Goal: Check status: Check status

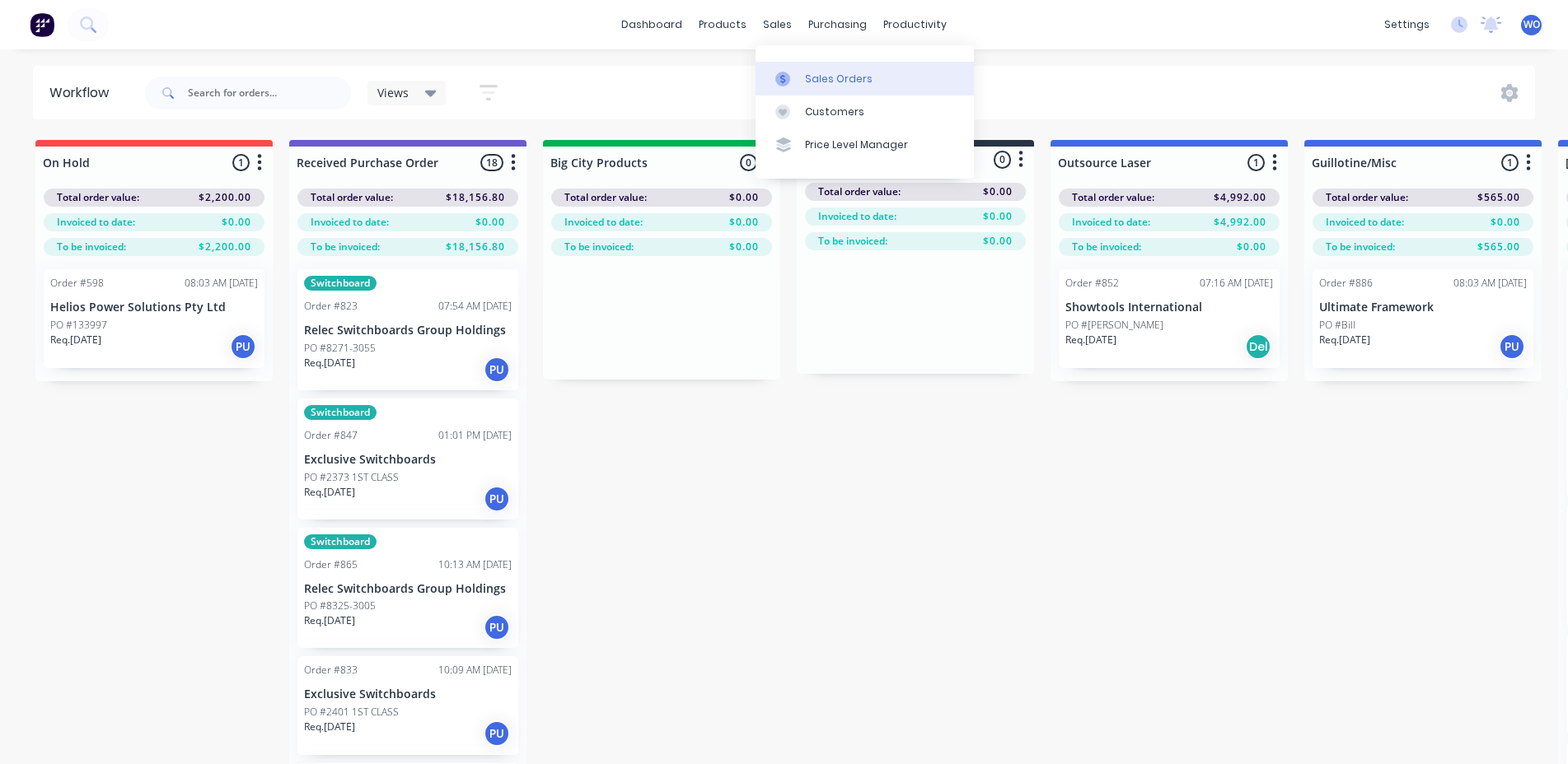
click at [817, 85] on div "Sales Orders" at bounding box center [838, 79] width 67 height 15
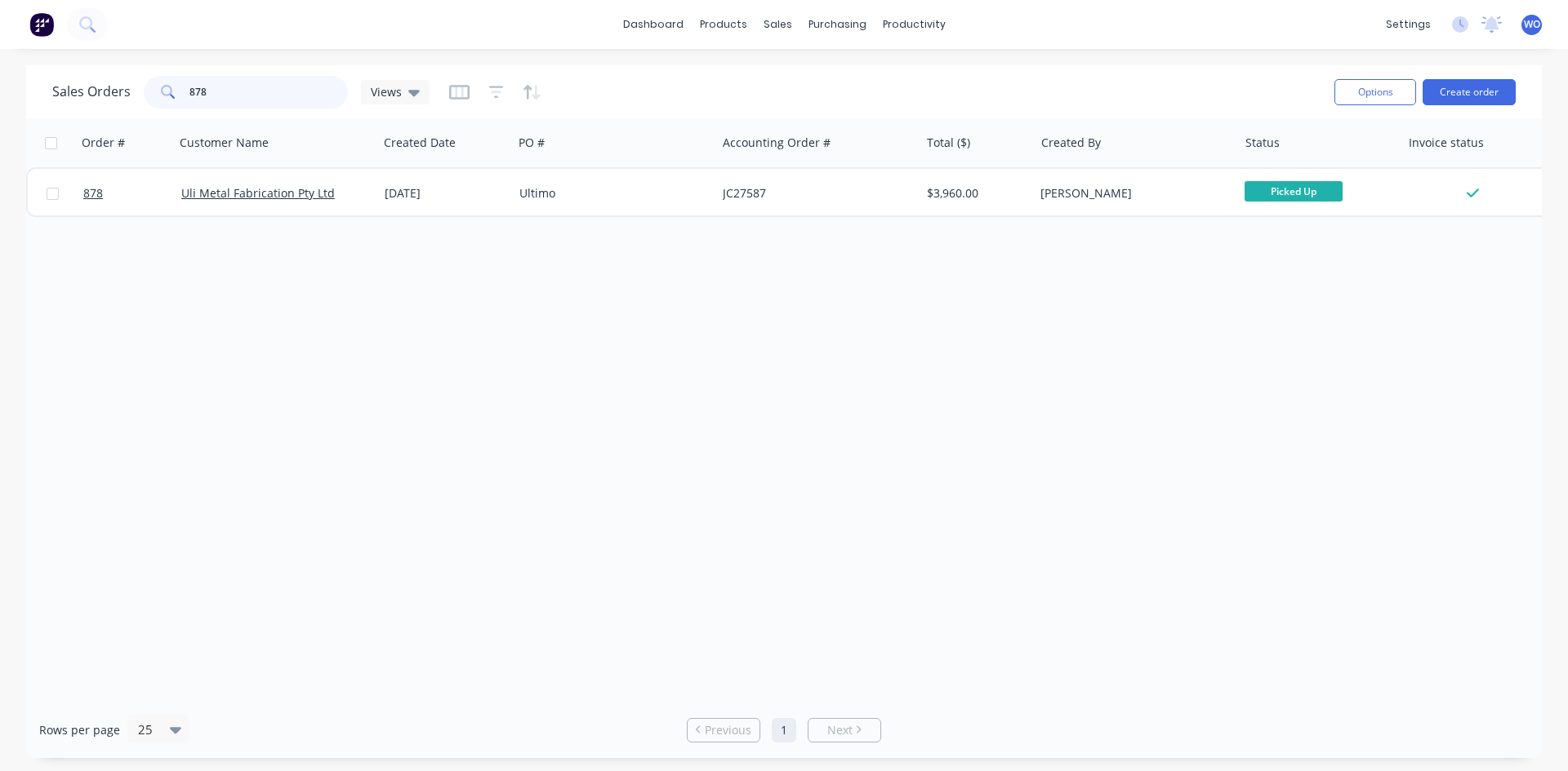
drag, startPoint x: 282, startPoint y: 96, endPoint x: 0, endPoint y: 70, distance: 283.2
click at [0, 70] on div "Sales Orders 878 Views Options Create order Order # Customer Name Created Date …" at bounding box center [784, 412] width 1568 height 693
type input "809"
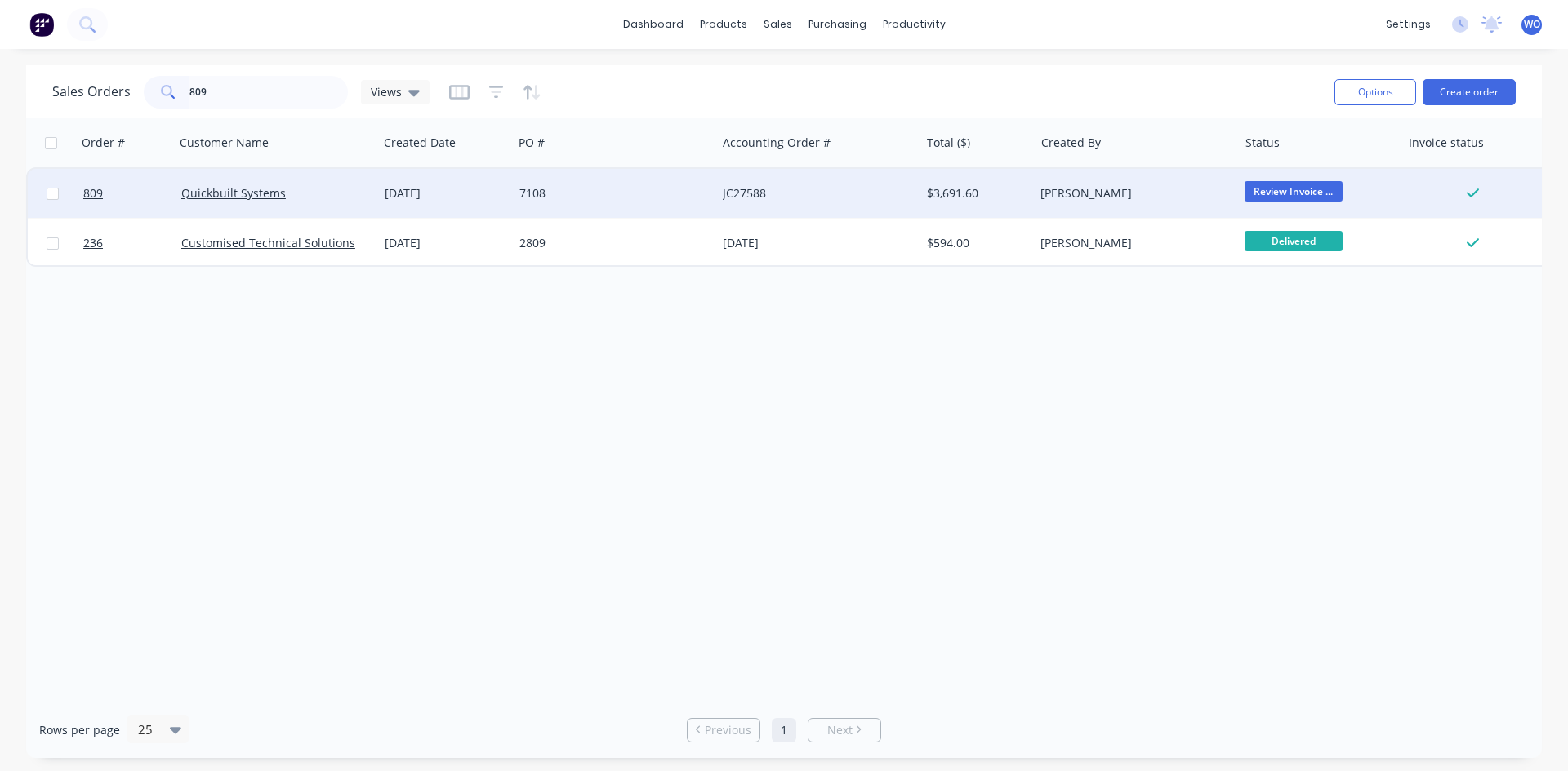
click at [553, 182] on div "7108" at bounding box center [614, 193] width 203 height 49
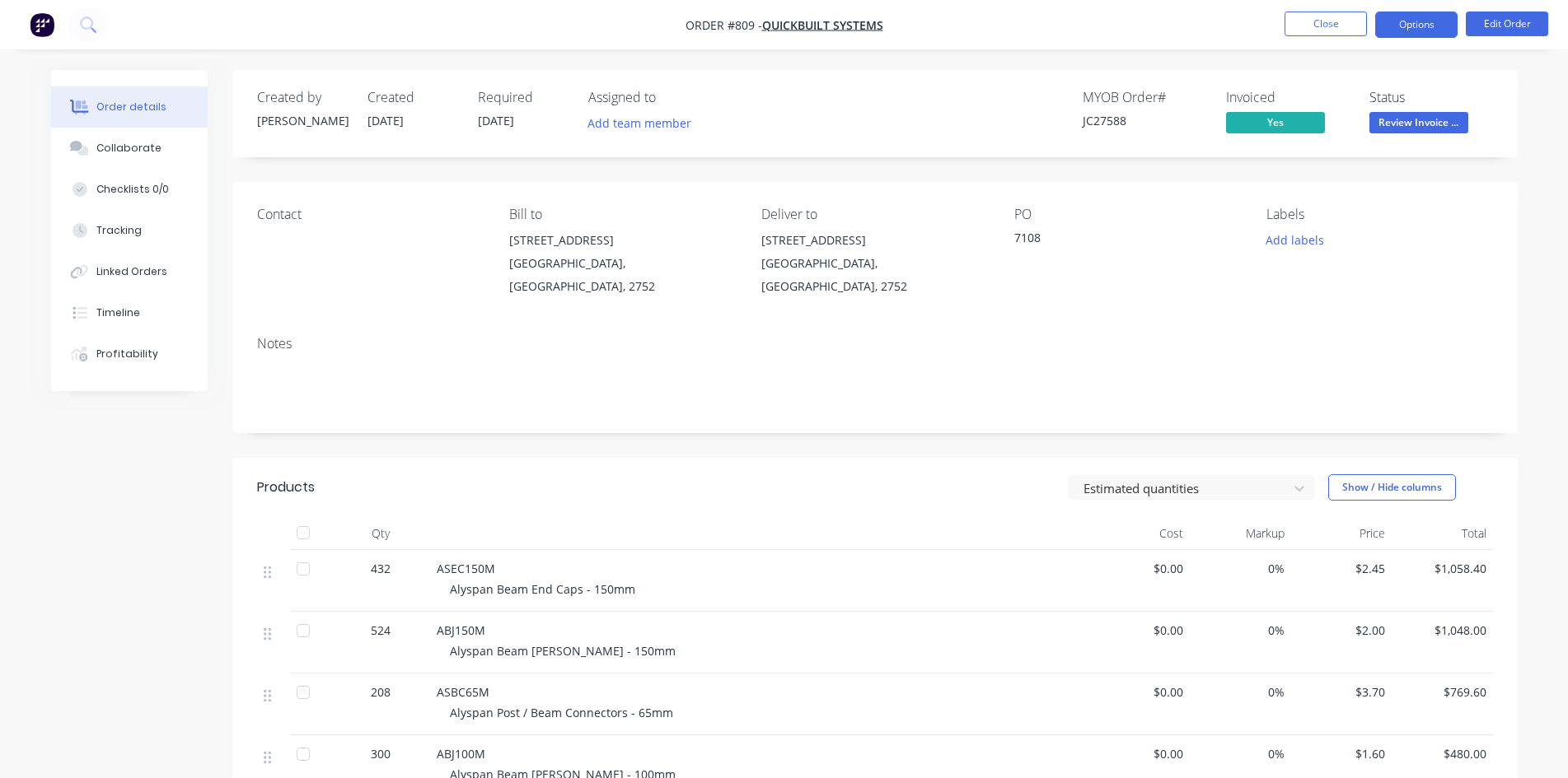
click at [1422, 31] on button "Options" at bounding box center [1416, 25] width 82 height 26
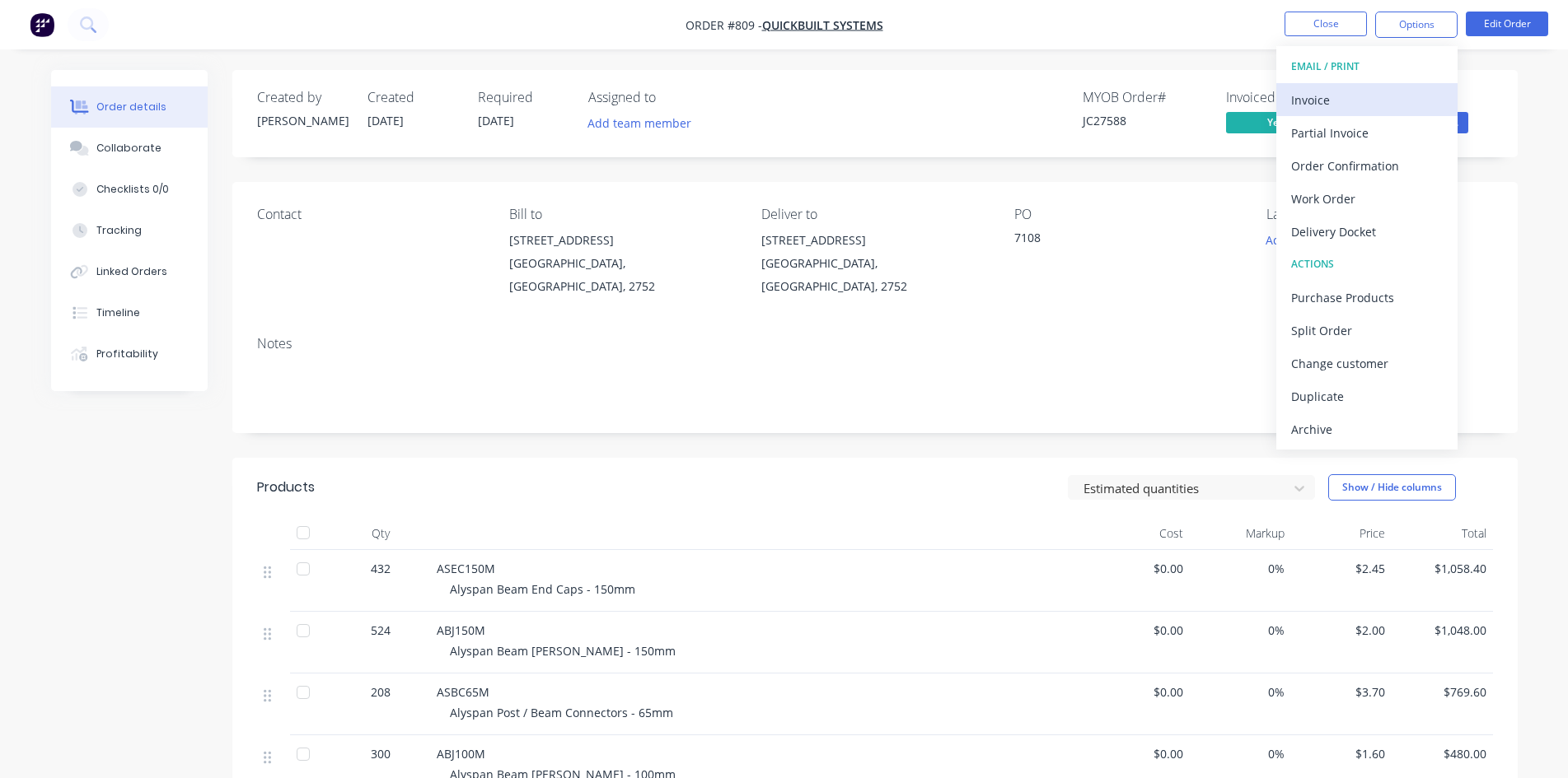
click at [1302, 107] on div "Invoice" at bounding box center [1367, 100] width 151 height 24
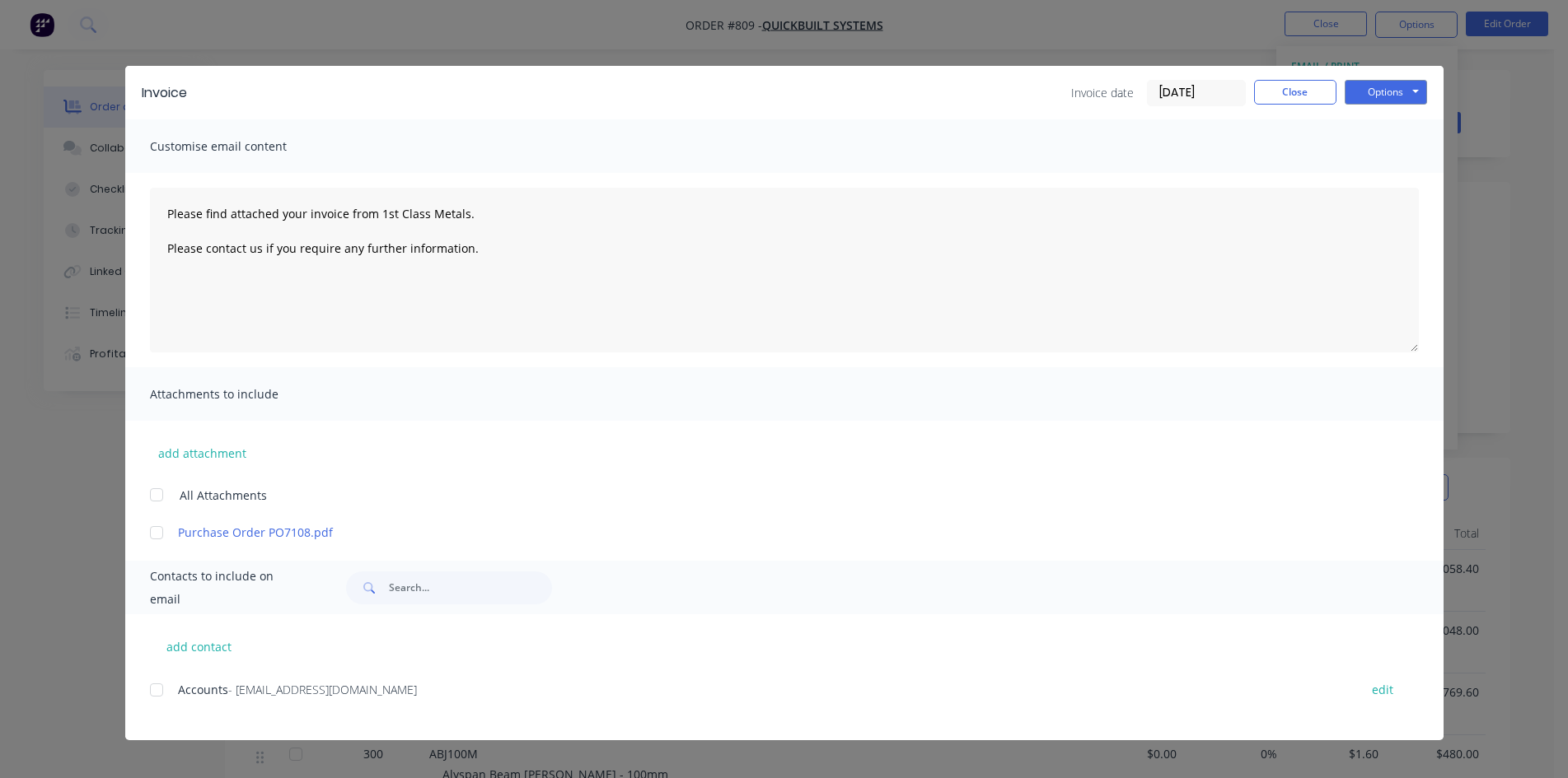
click at [163, 694] on div at bounding box center [157, 691] width 33 height 33
click at [1395, 90] on button "Options" at bounding box center [1386, 92] width 82 height 25
click at [1410, 178] on button "Email" at bounding box center [1398, 176] width 106 height 27
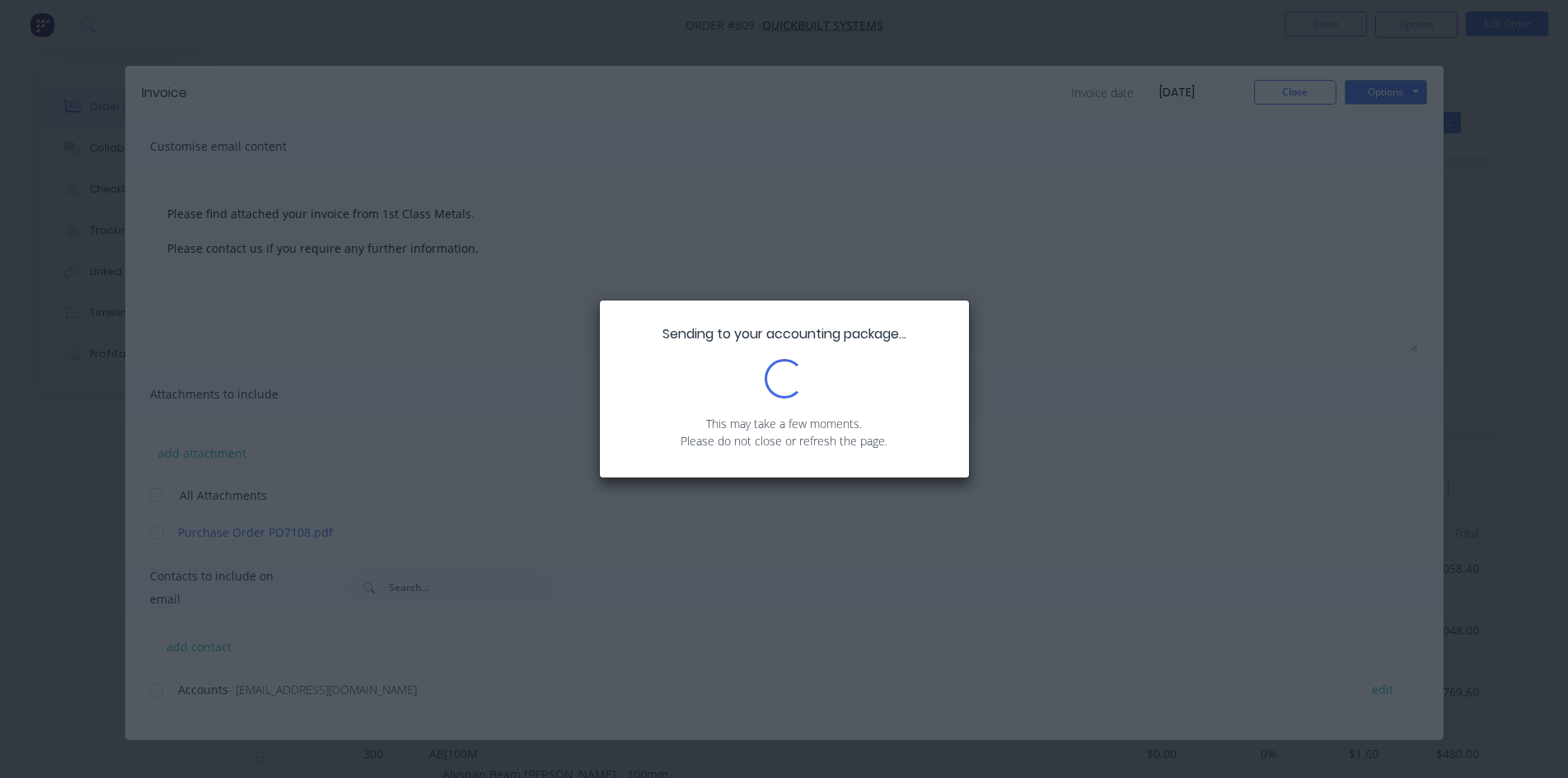
type textarea "Please find attached your invoice from 1st Class Metals. Please contact us if y…"
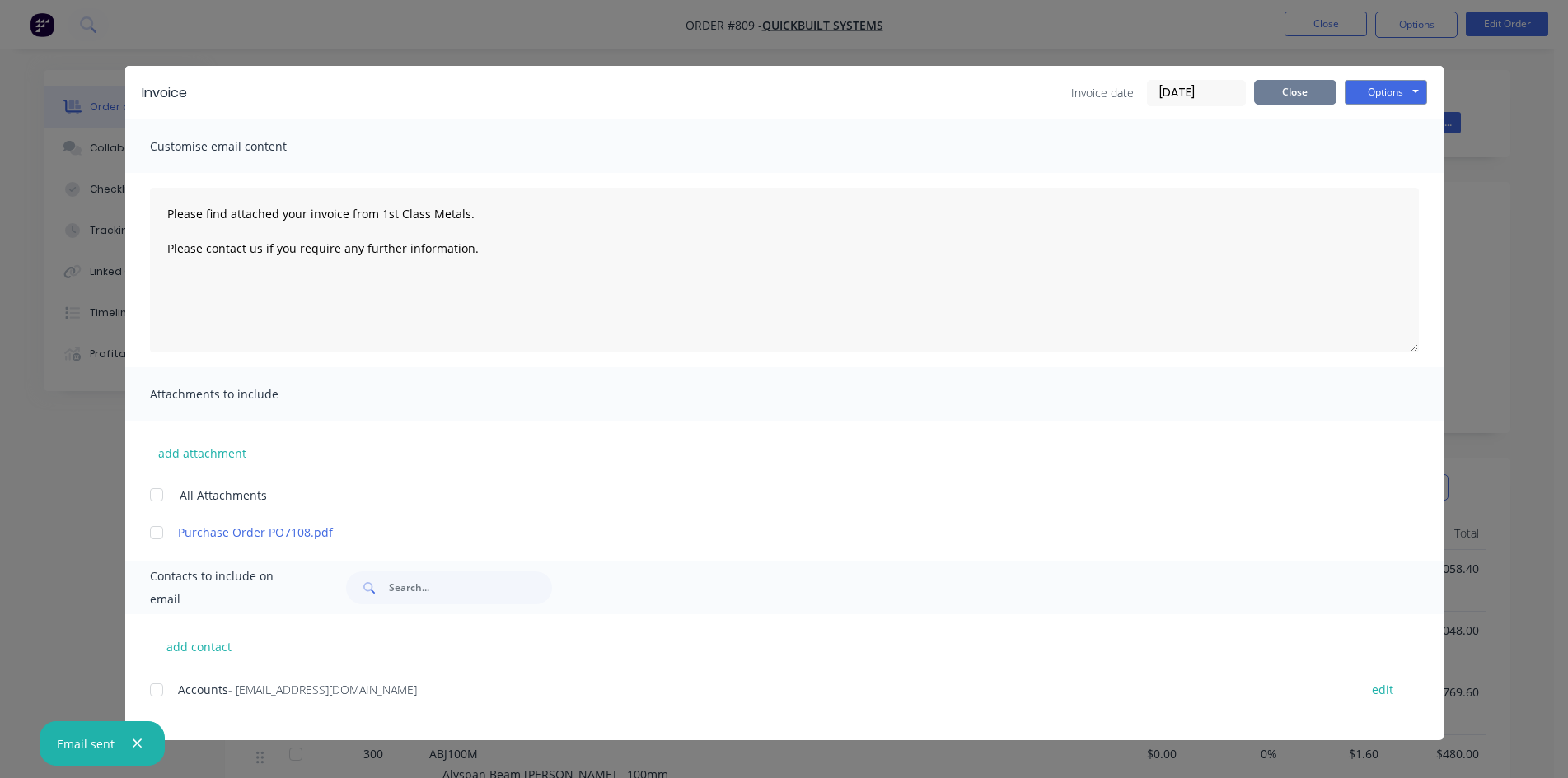
click at [1286, 93] on button "Close" at bounding box center [1295, 92] width 82 height 25
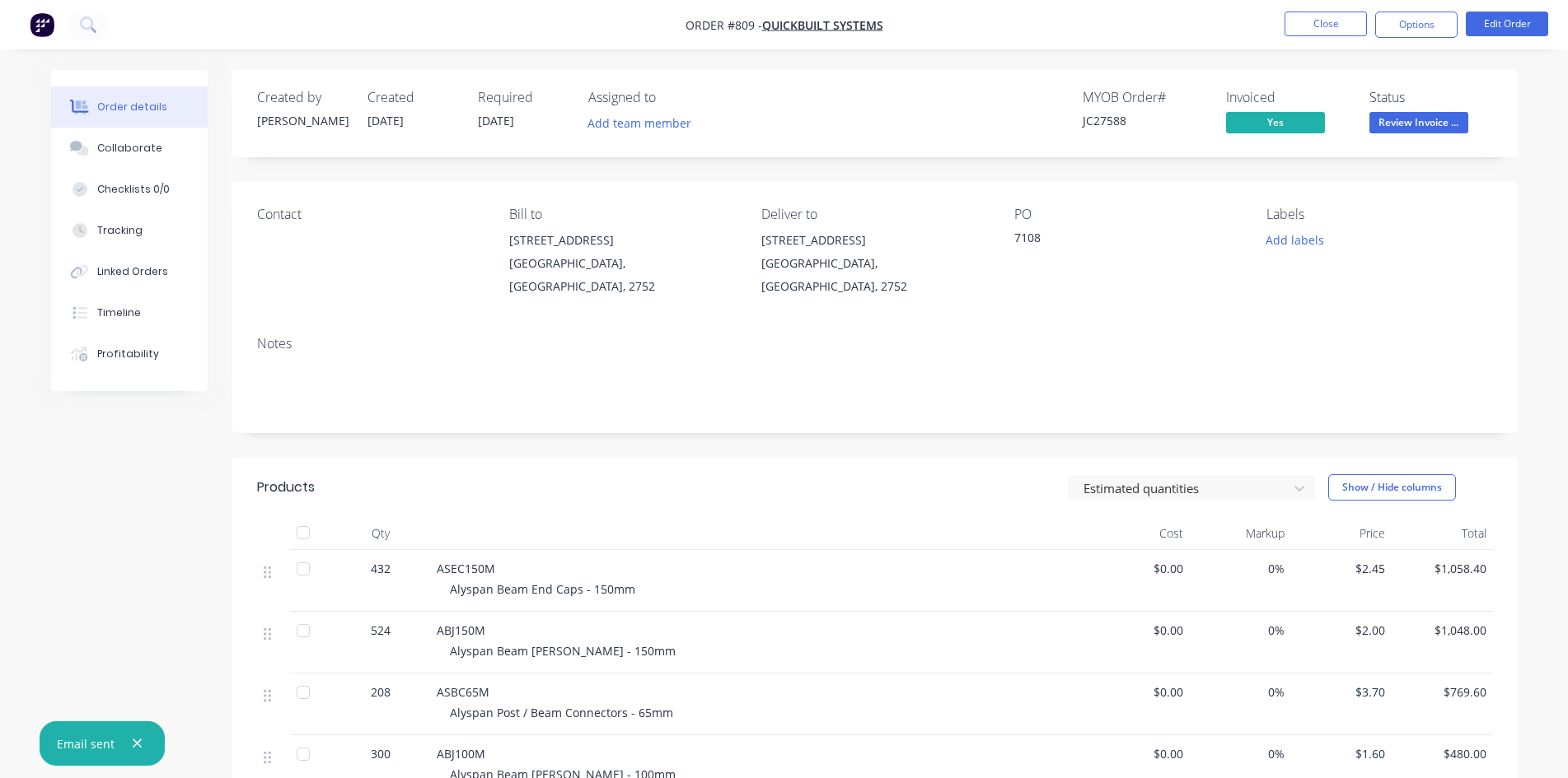
click at [1431, 128] on span "Review Invoice ..." at bounding box center [1419, 122] width 99 height 21
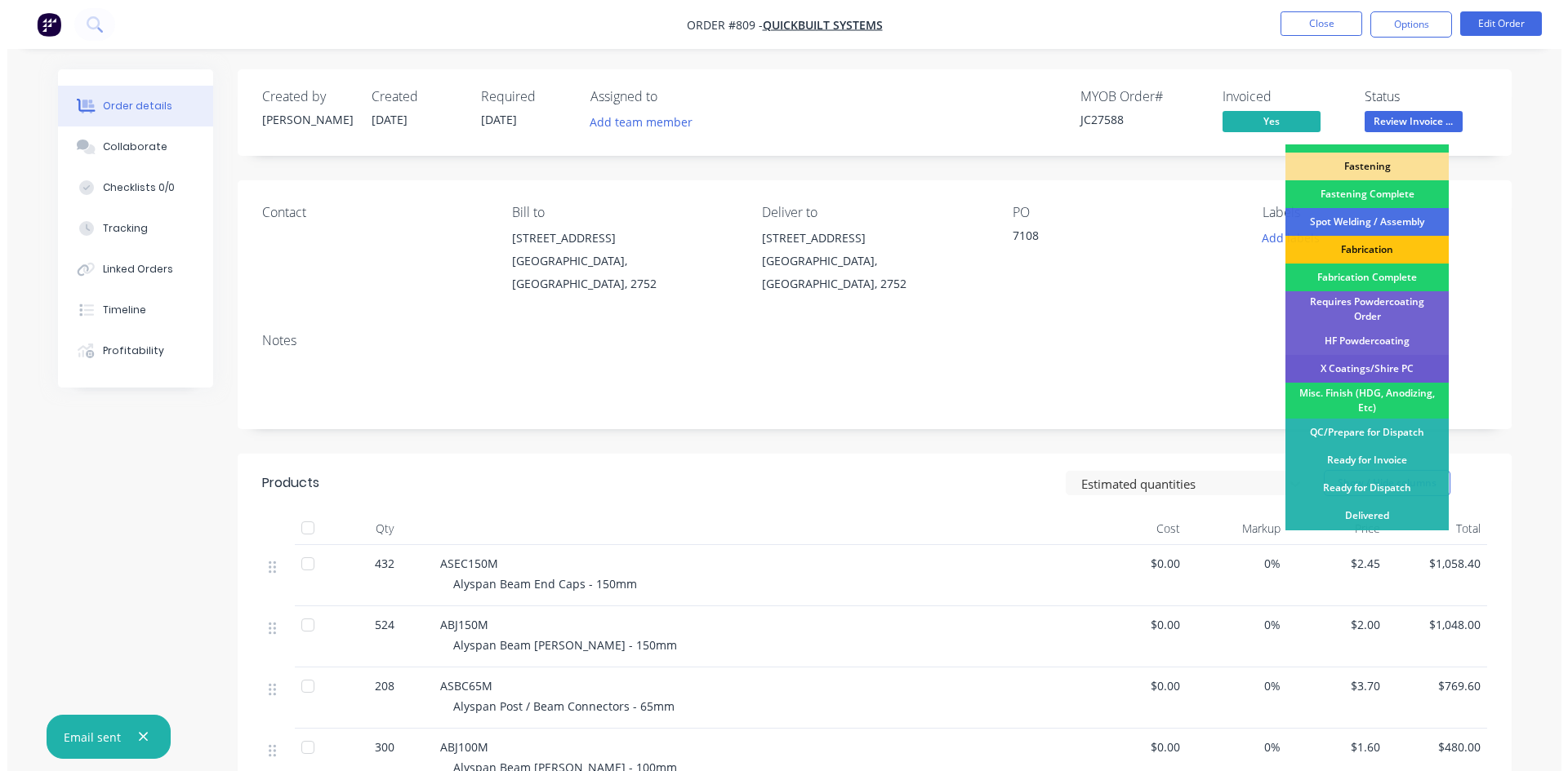
scroll to position [463, 0]
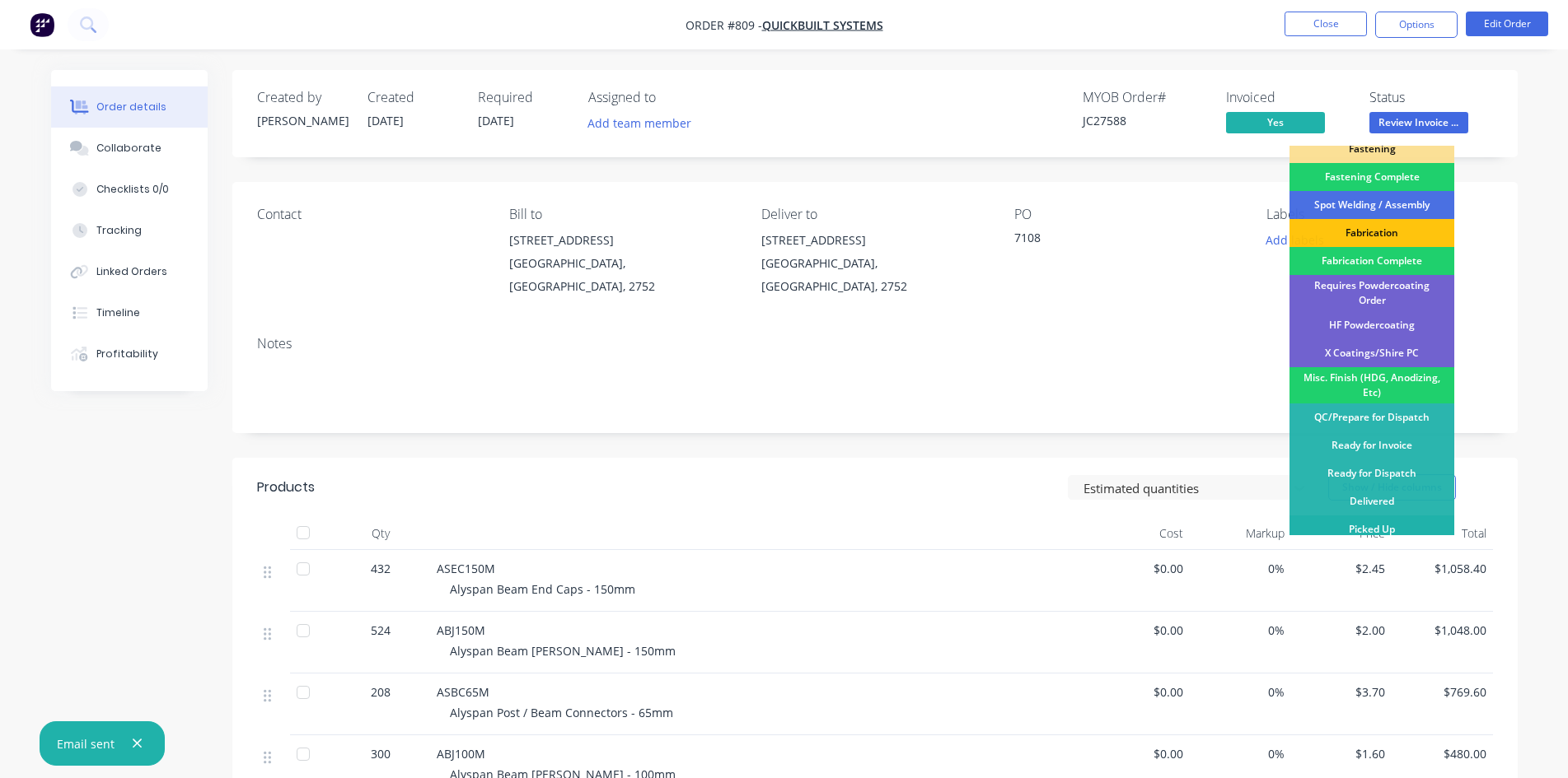
click at [1389, 525] on div "Picked Up" at bounding box center [1371, 529] width 165 height 28
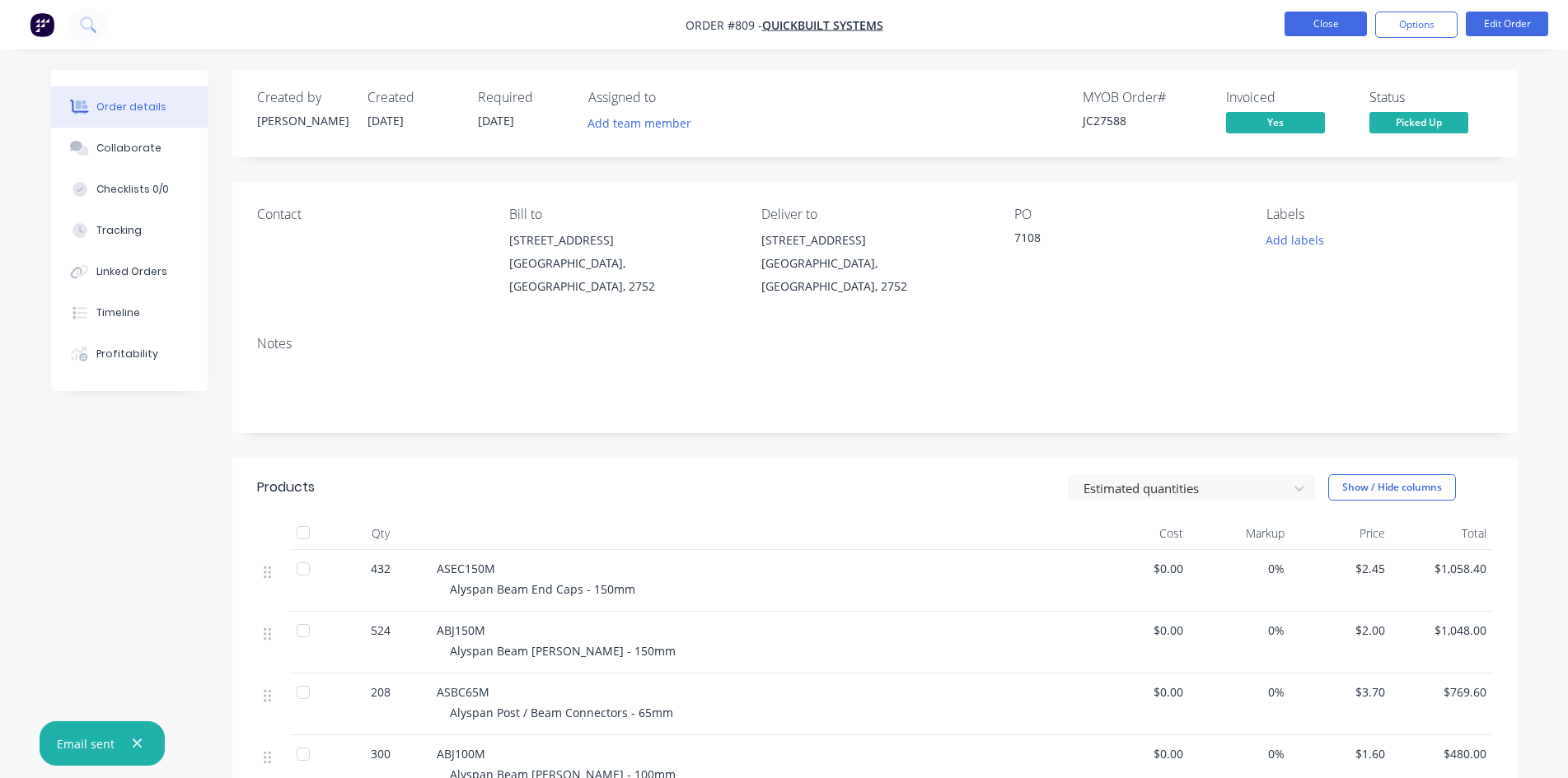
click at [1338, 24] on button "Close" at bounding box center [1326, 24] width 82 height 25
